Goal: Task Accomplishment & Management: Complete application form

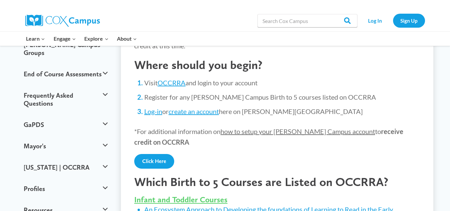
scroll to position [133, 0]
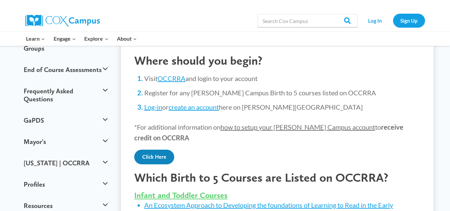
click at [160, 156] on link "Click Here" at bounding box center [154, 157] width 40 height 15
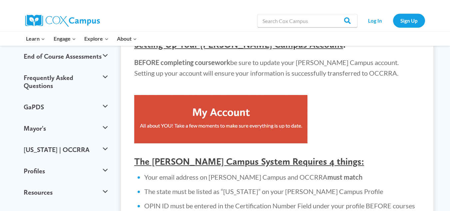
scroll to position [160, 0]
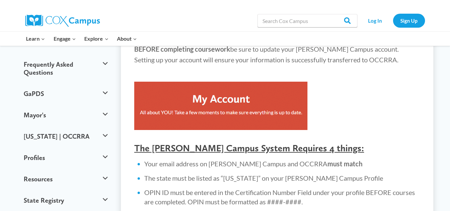
click at [224, 99] on img at bounding box center [220, 106] width 173 height 48
click at [404, 25] on link "Sign Up" at bounding box center [409, 21] width 32 height 14
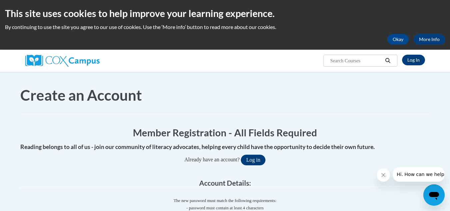
drag, startPoint x: 257, startPoint y: 68, endPoint x: 260, endPoint y: 84, distance: 16.3
click at [257, 68] on div "Log In Search Search..." at bounding box center [225, 61] width 420 height 22
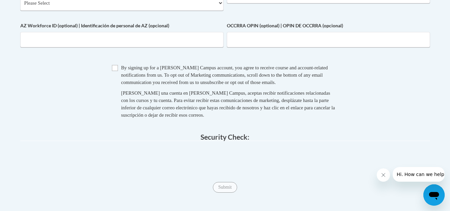
scroll to position [444, 0]
